Goal: Complete application form

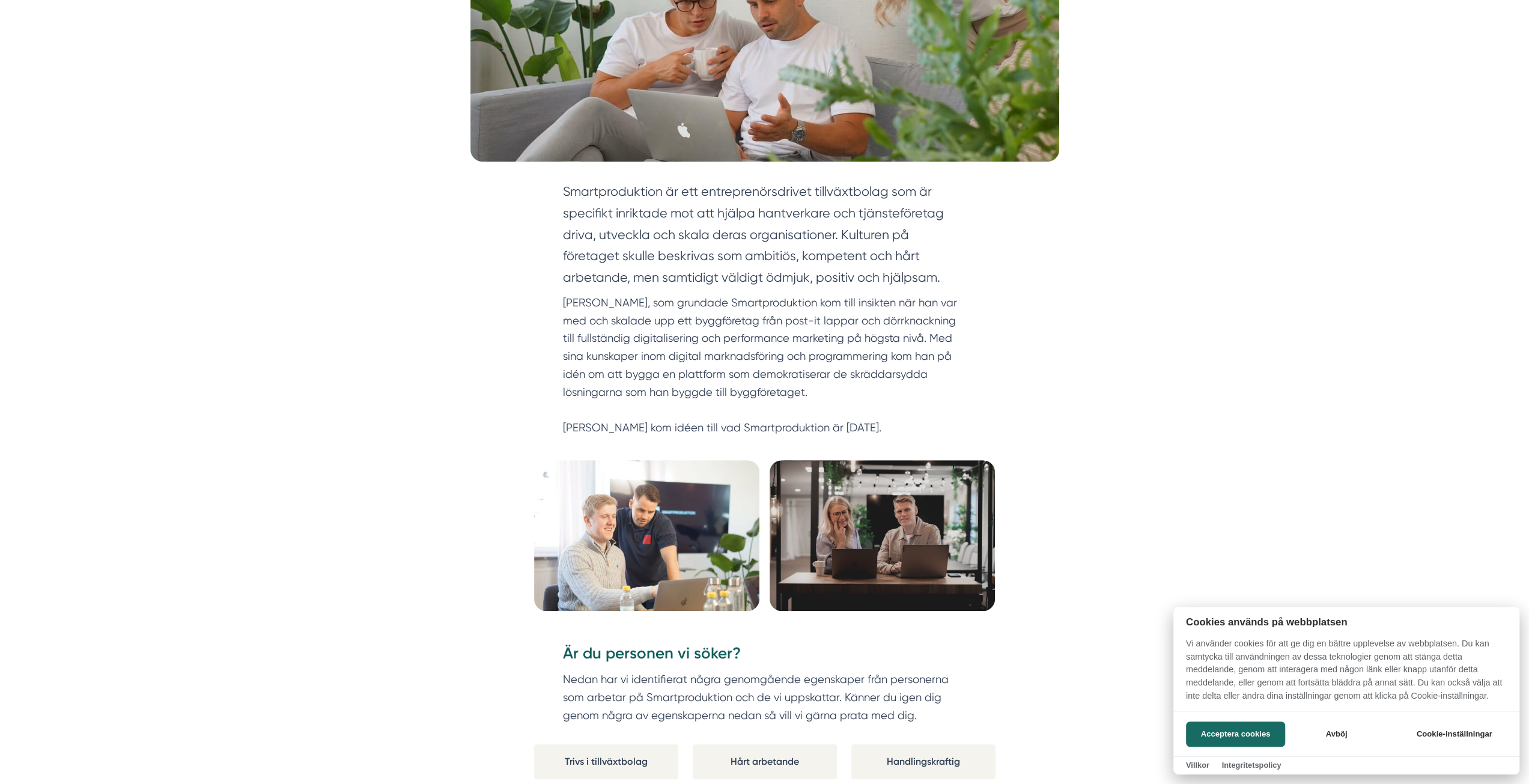
scroll to position [360, 0]
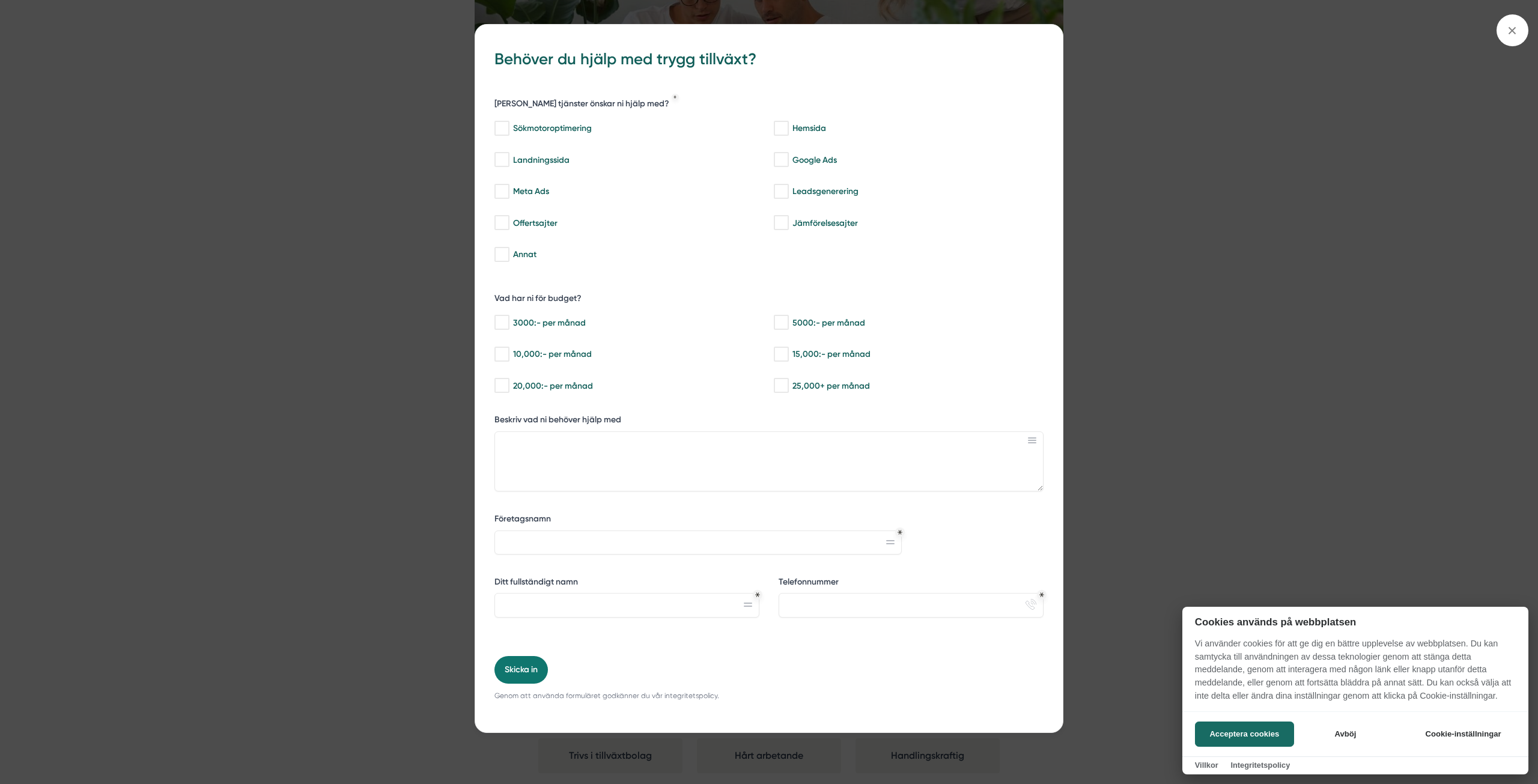
click at [1514, 26] on div at bounding box center [769, 392] width 1538 height 784
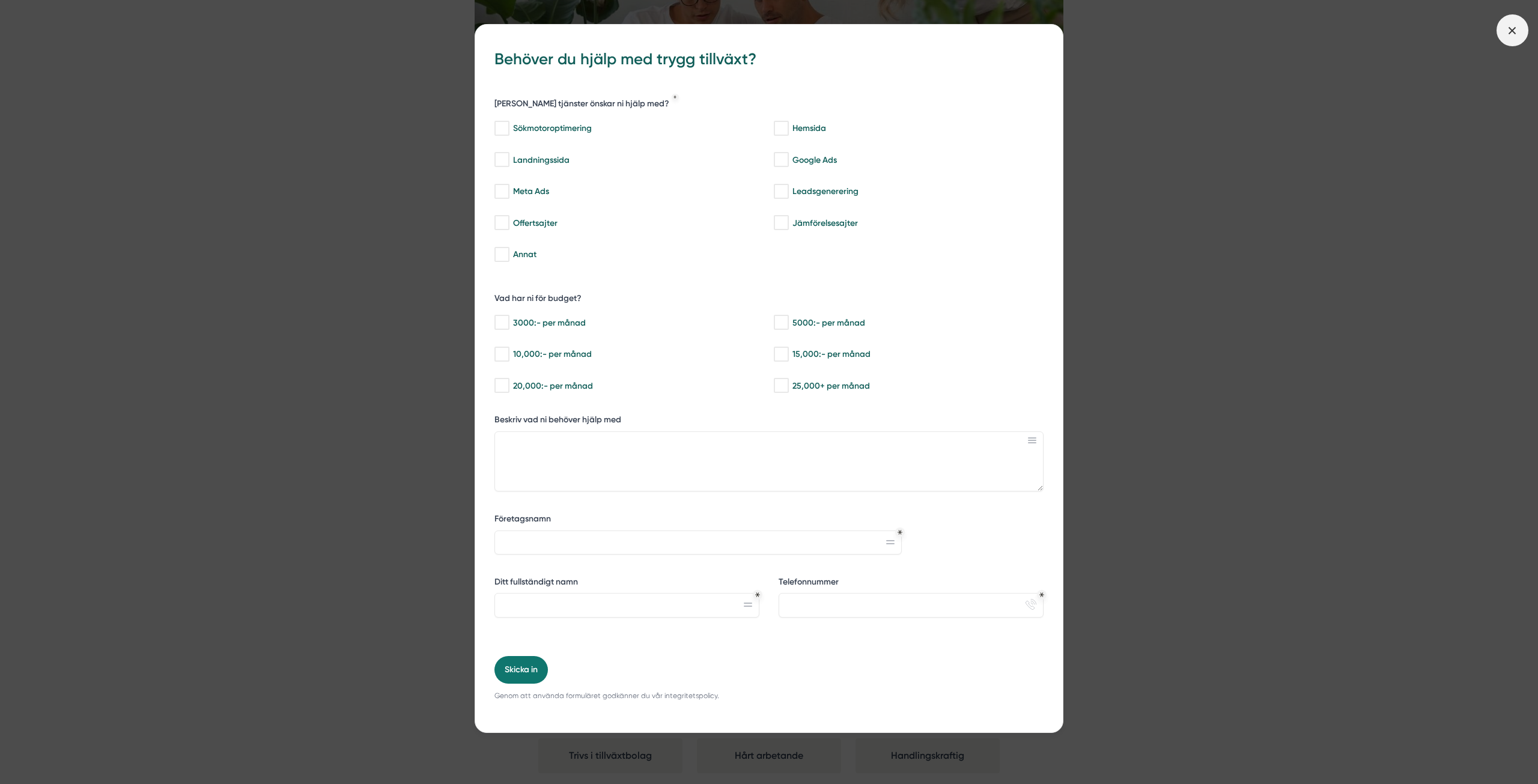
click at [1516, 25] on icon at bounding box center [1512, 30] width 14 height 14
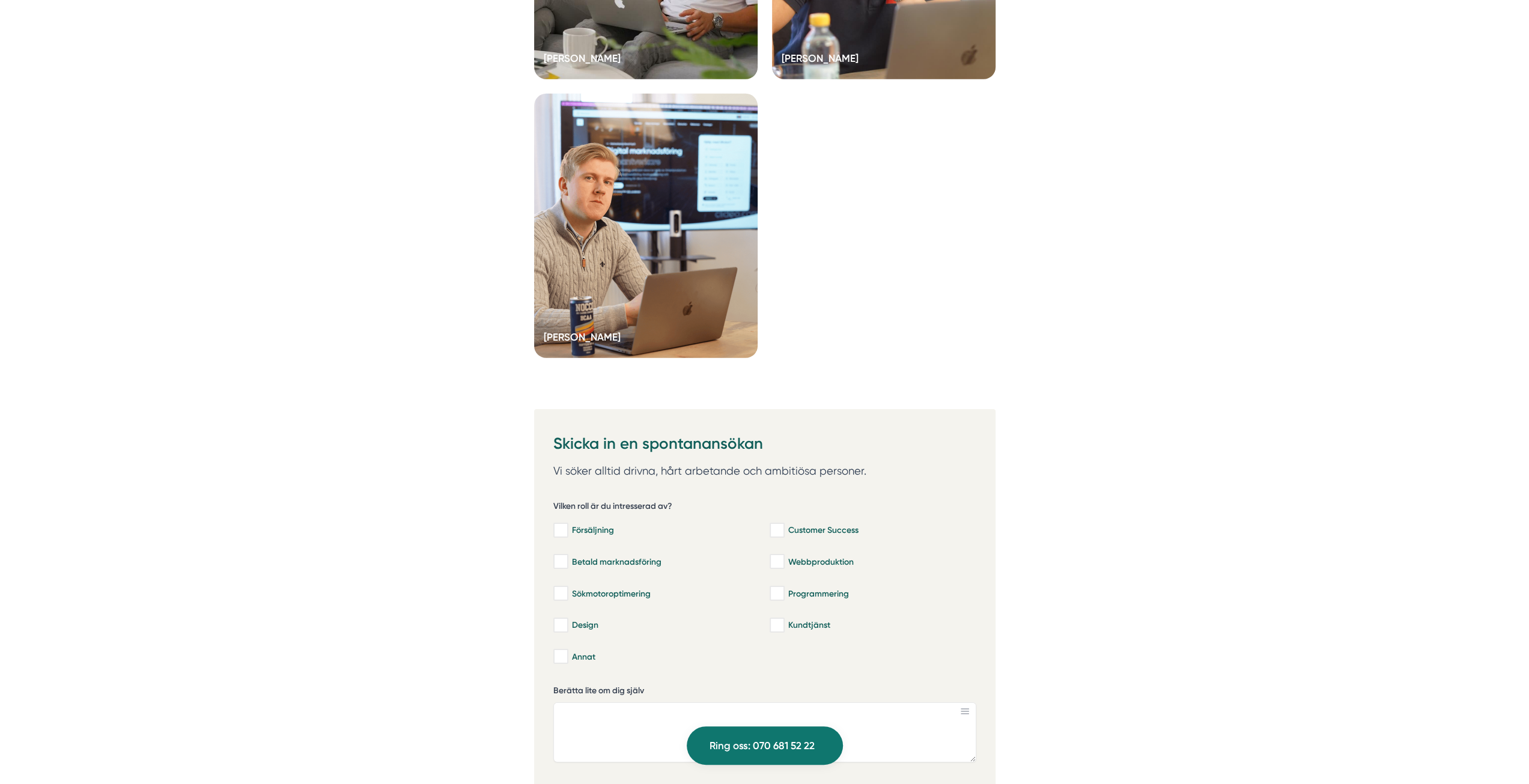
scroll to position [3664, 0]
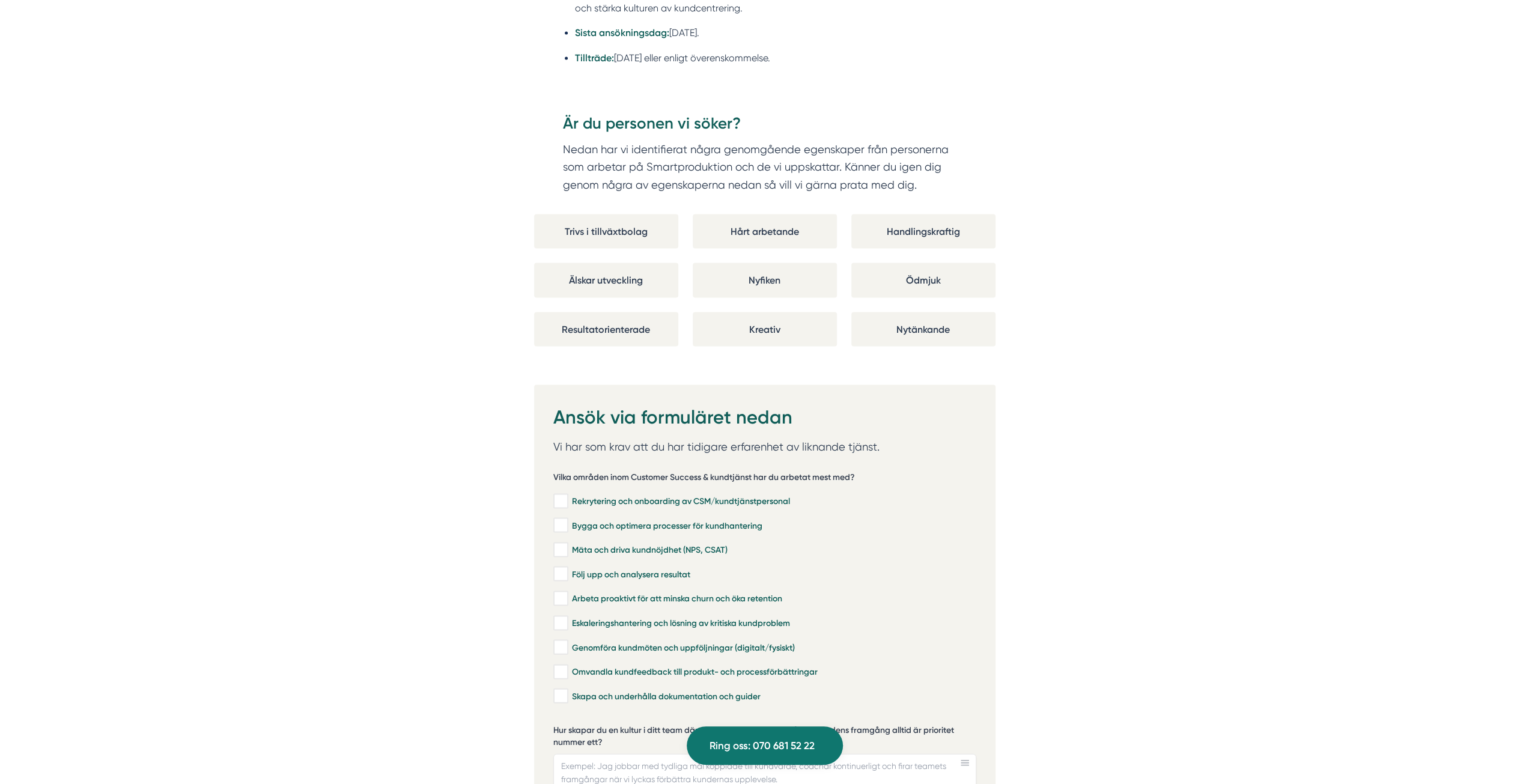
scroll to position [2342, 0]
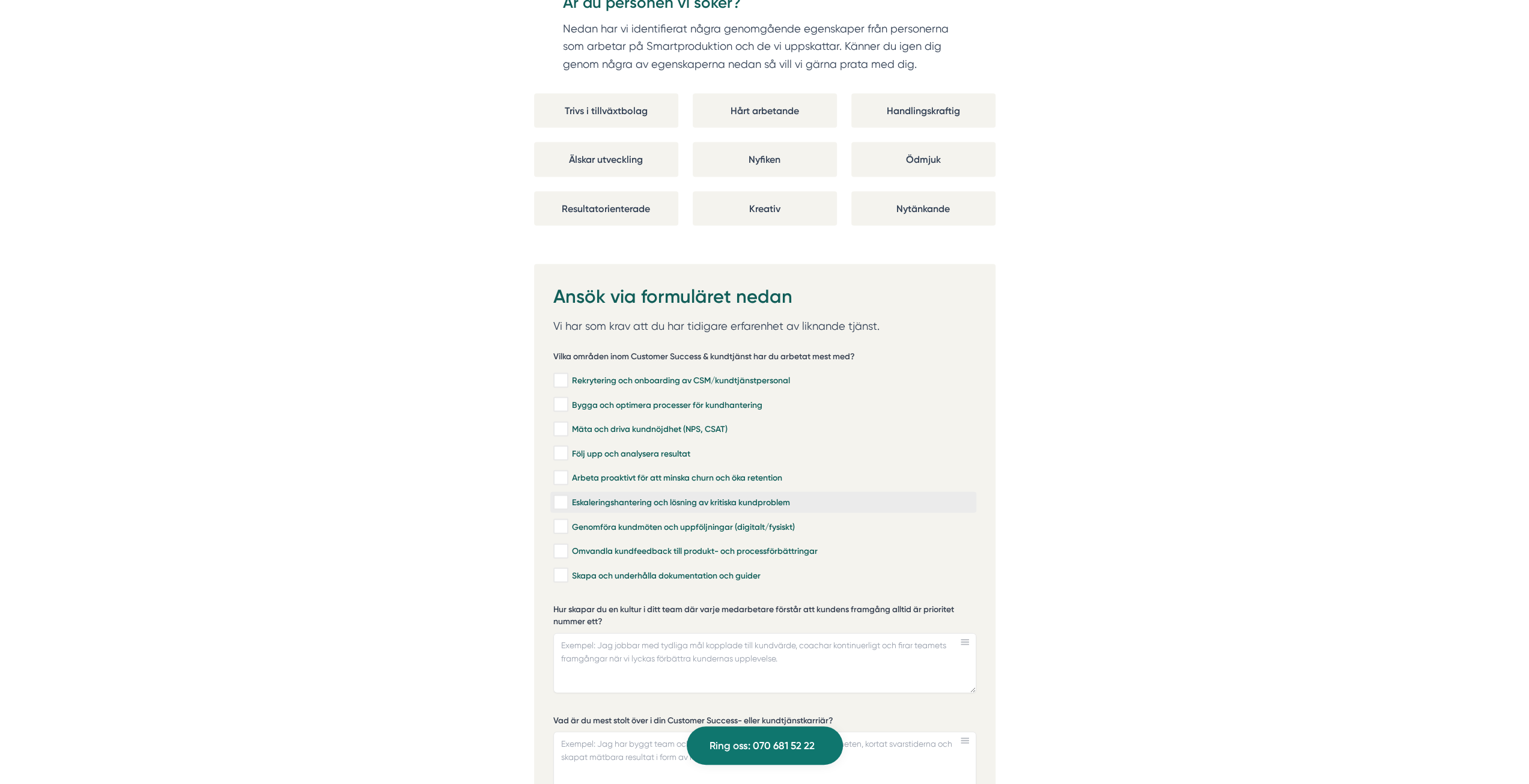
click at [559, 497] on input "Eskaleringshantering och lösning av kritiska kundproblem" at bounding box center [559, 503] width 14 height 12
checkbox input "true"
click at [559, 399] on input "Bygga och optimera processer för kundhantering" at bounding box center [559, 404] width 14 height 12
checkbox input "true"
click at [559, 545] on input "Omvandla kundfeedback till produkt- och processförbättringar" at bounding box center [559, 551] width 14 height 12
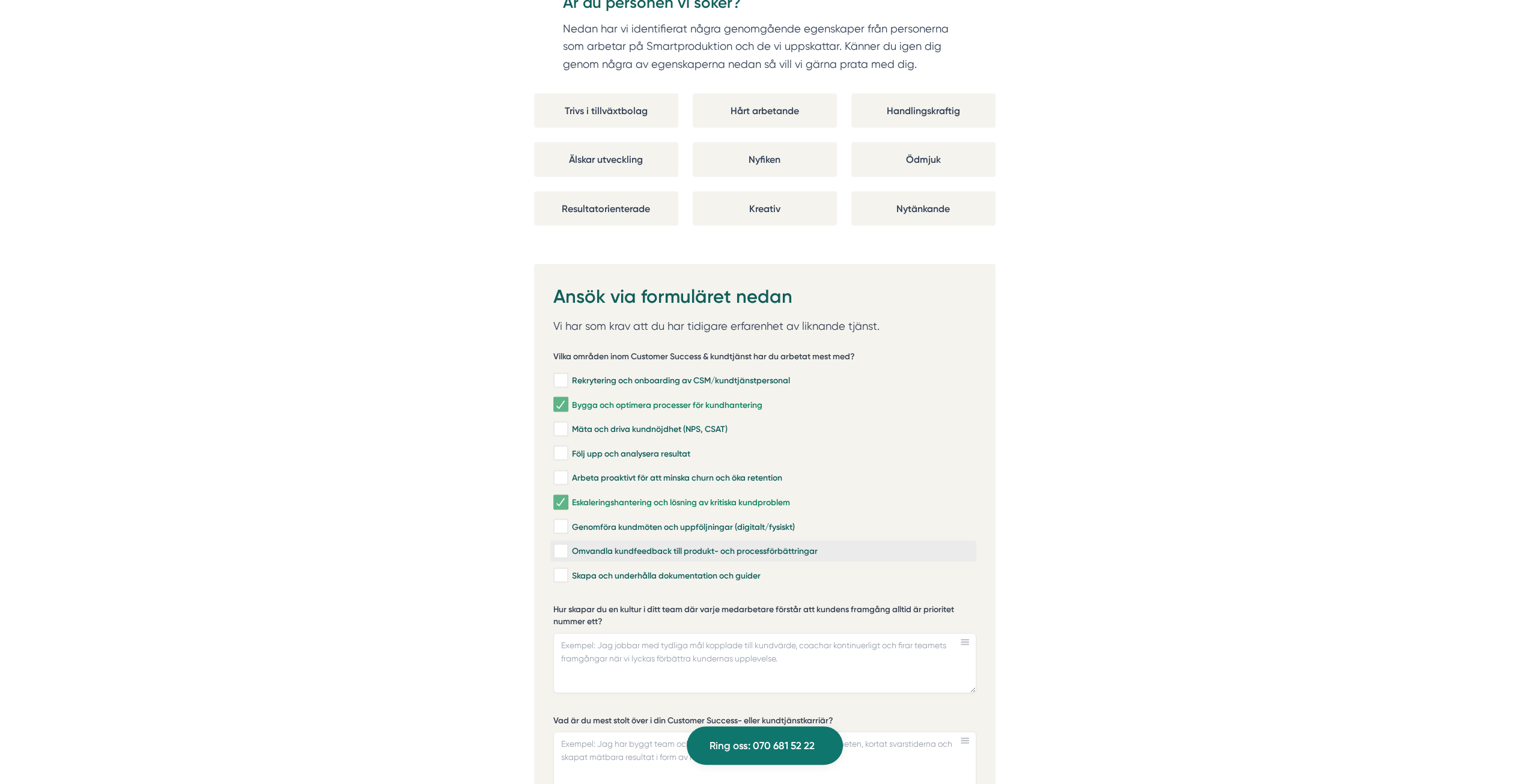
checkbox input "true"
click at [564, 569] on input "Skapa och underhålla dokumentation och guider" at bounding box center [559, 575] width 14 height 12
checkbox input "true"
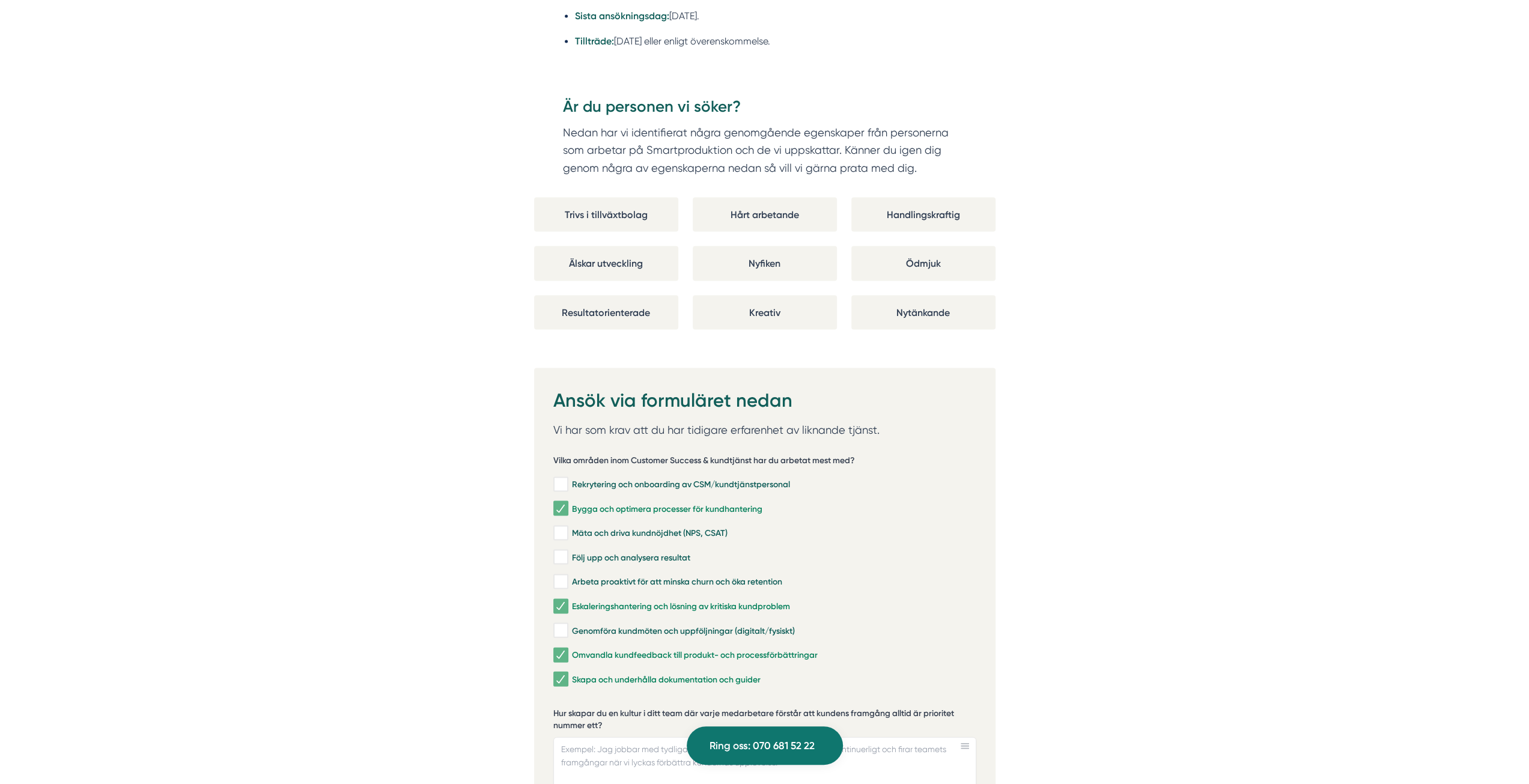
scroll to position [2102, 0]
